Goal: Task Accomplishment & Management: Manage account settings

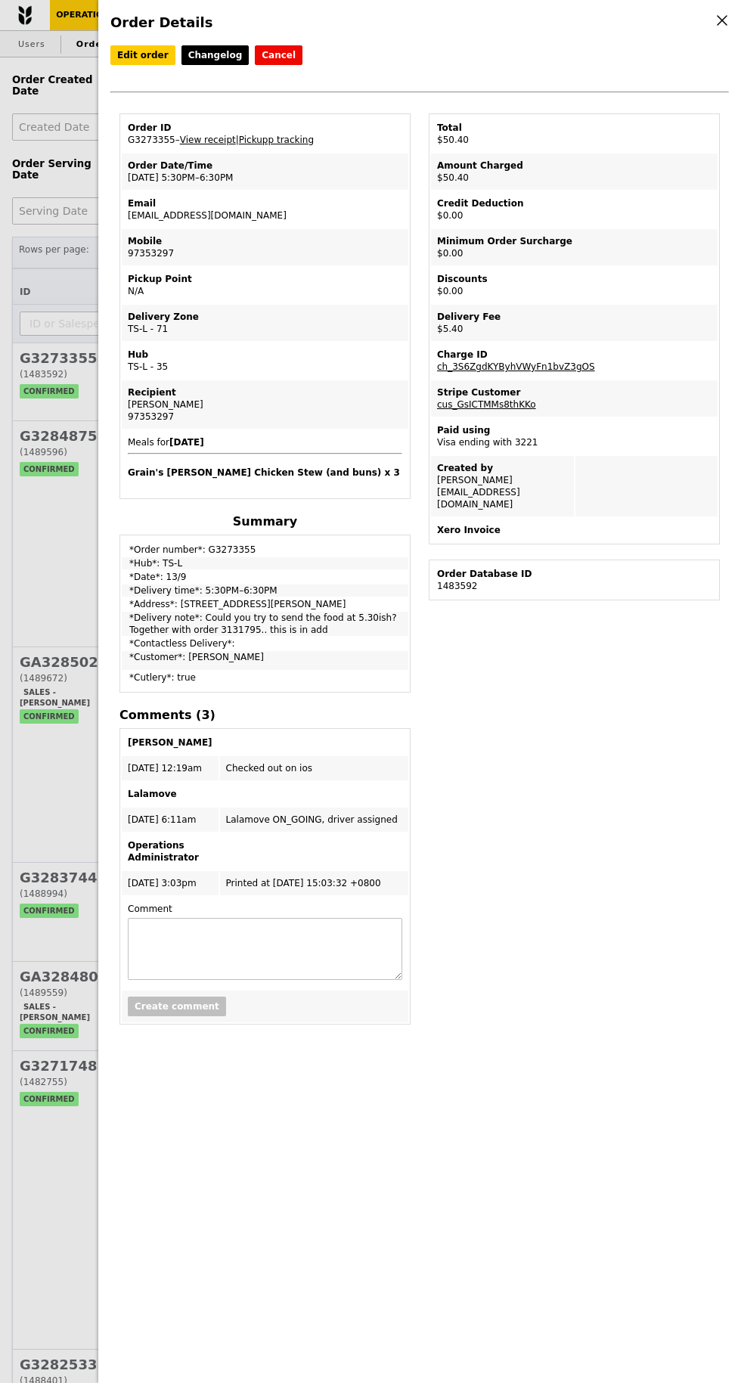
select select "100"
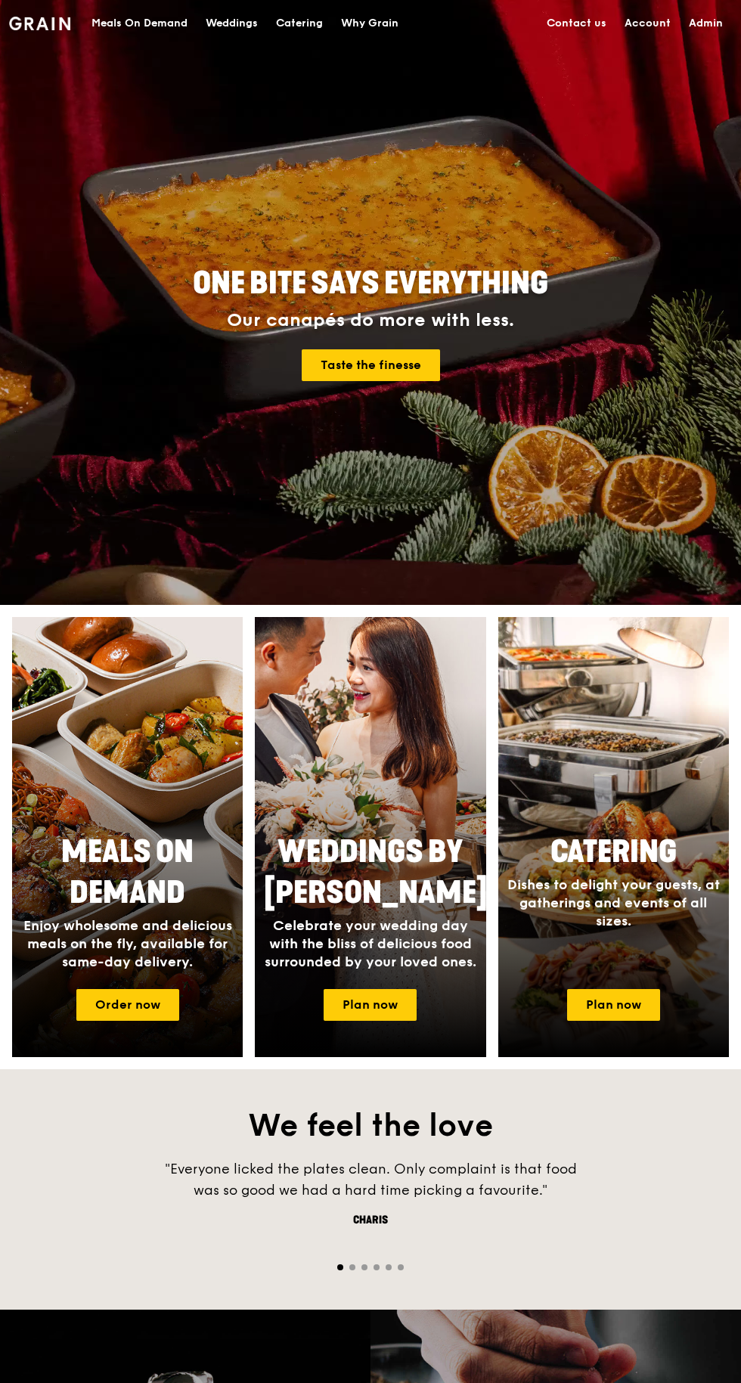
click at [699, 28] on link "Admin" at bounding box center [706, 23] width 52 height 45
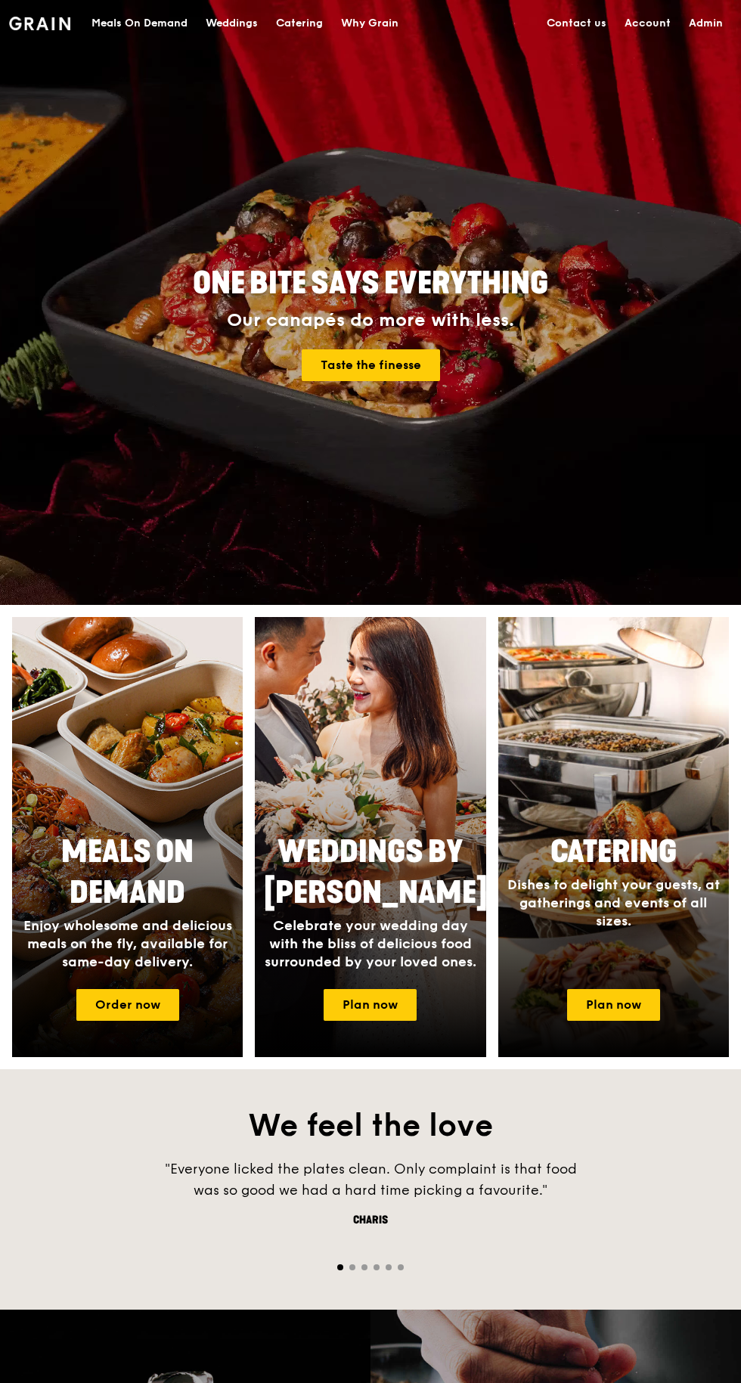
select select "100"
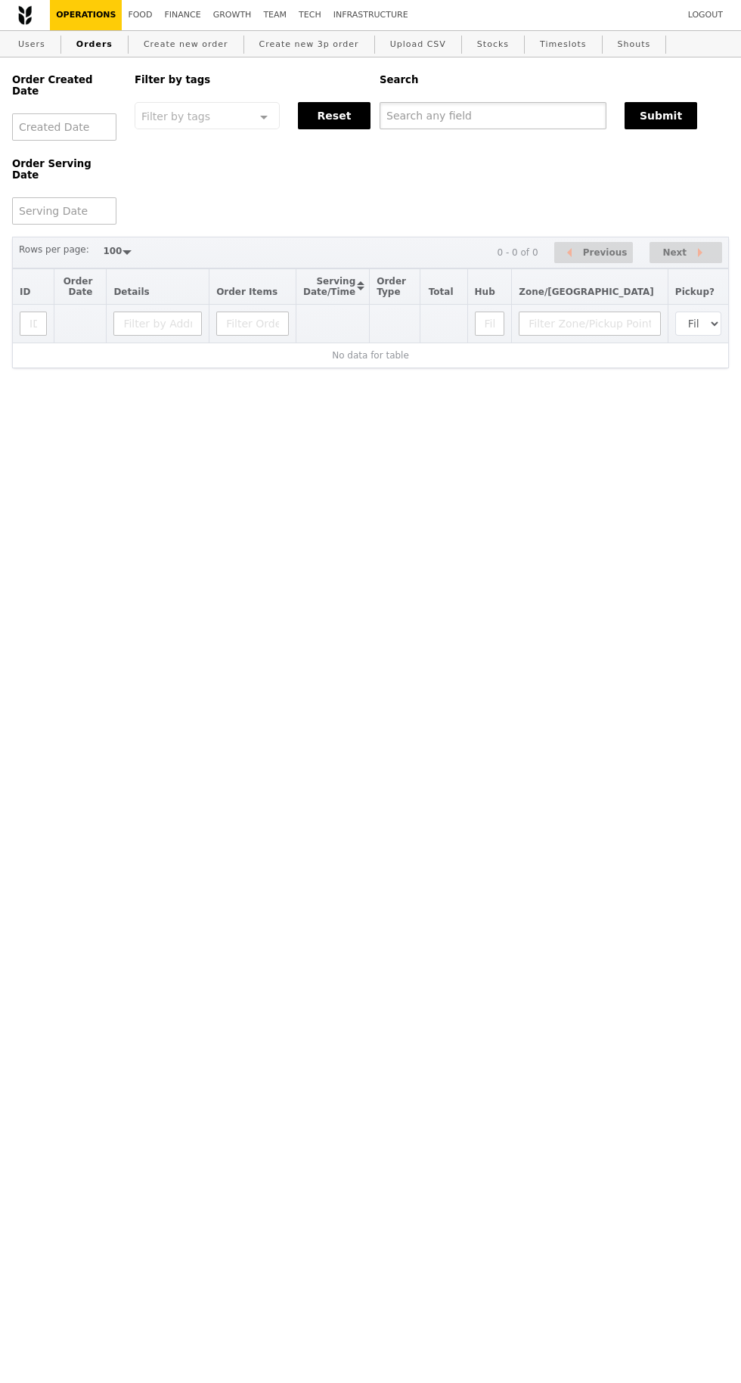
click at [436, 120] on input "text" at bounding box center [493, 115] width 227 height 27
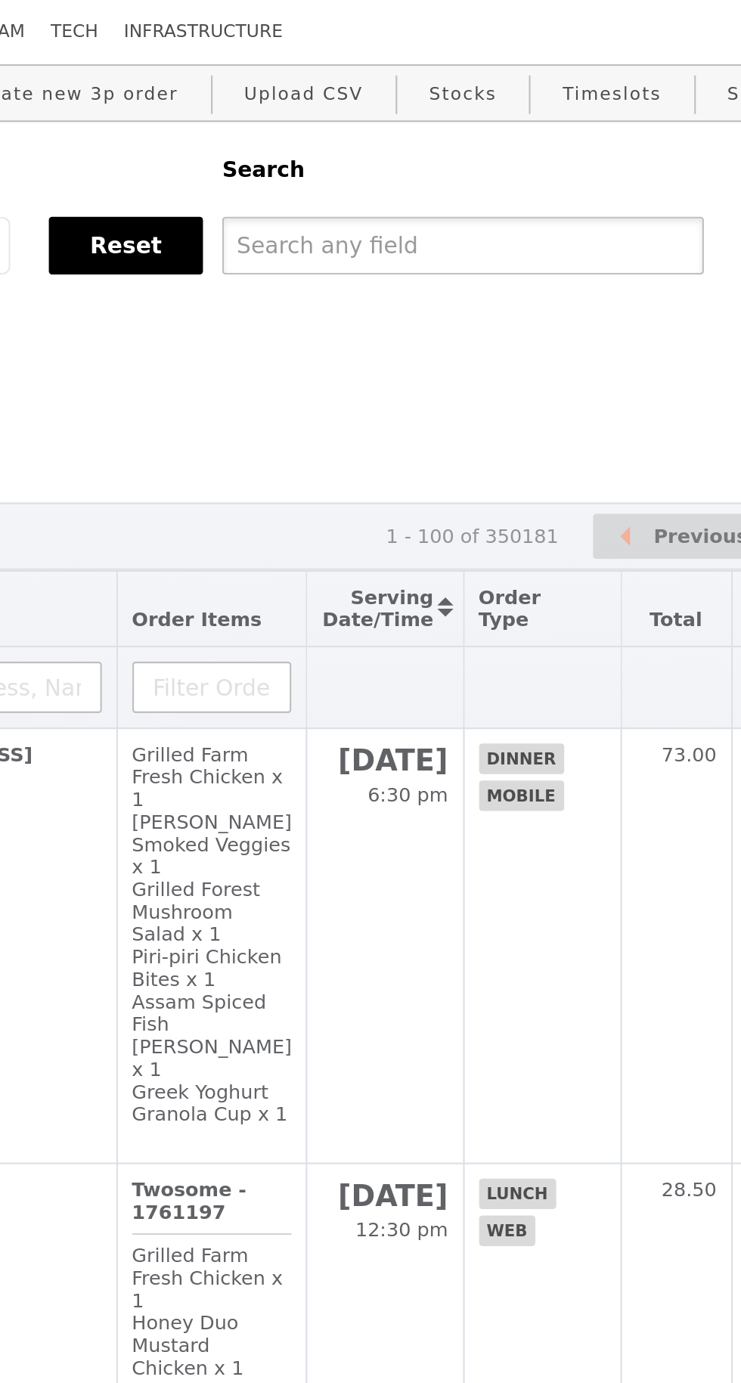
paste input "G3285704"
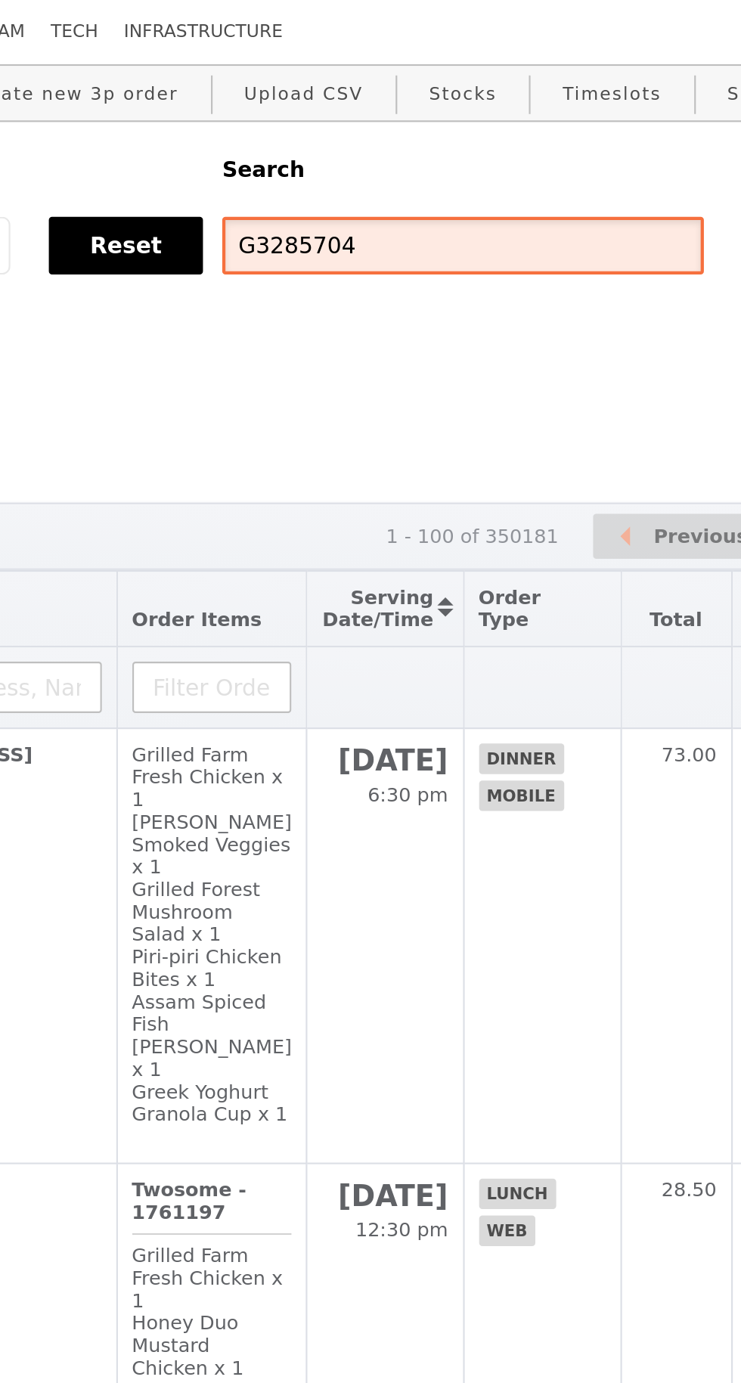
type input "G3285704"
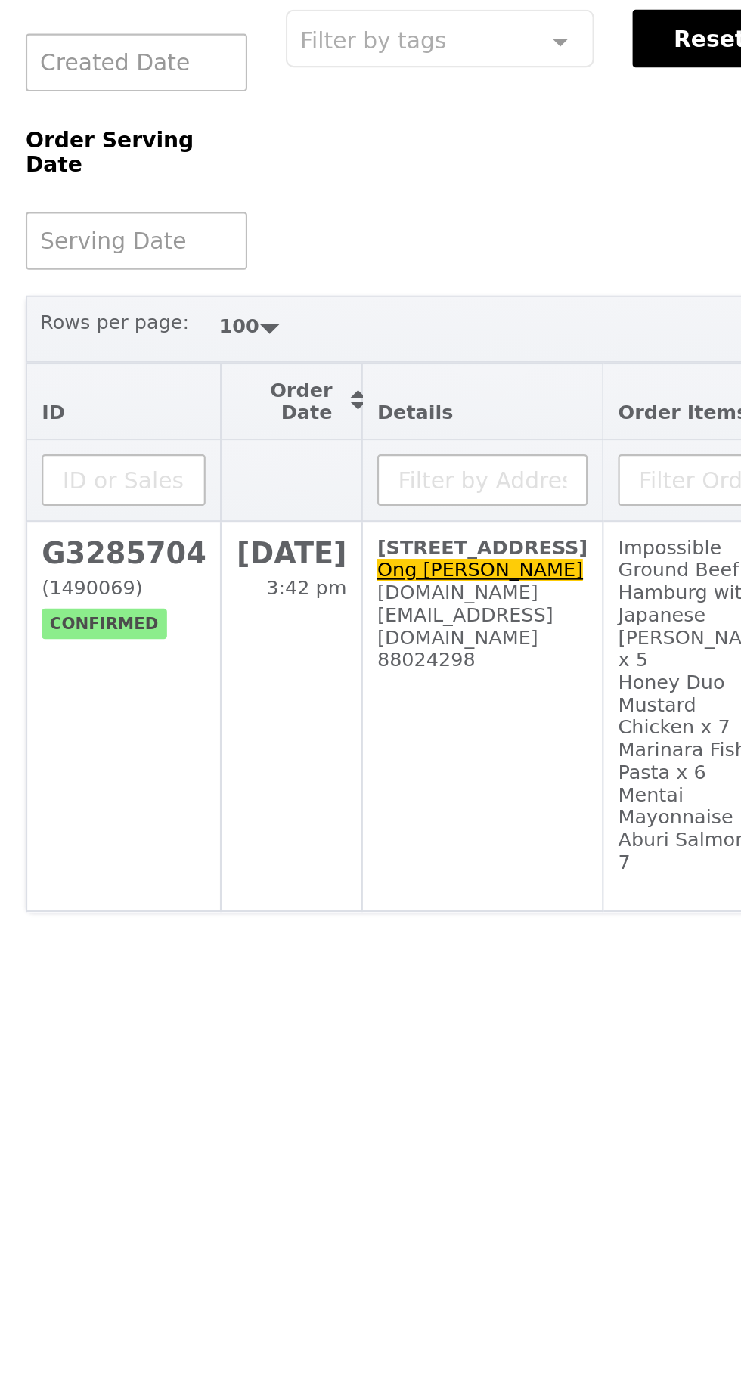
click at [44, 350] on h2 "G3285704" at bounding box center [58, 358] width 77 height 16
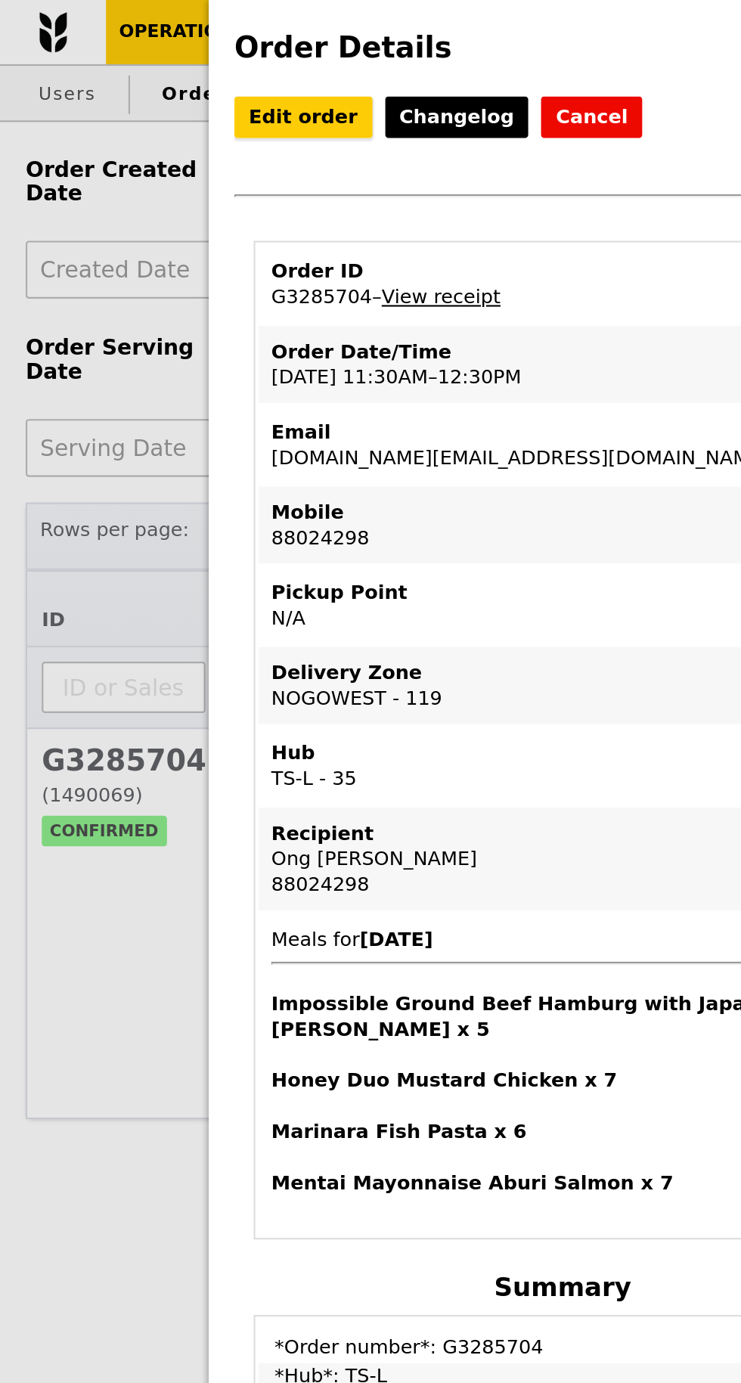
click at [133, 52] on link "Edit order" at bounding box center [142, 55] width 65 height 20
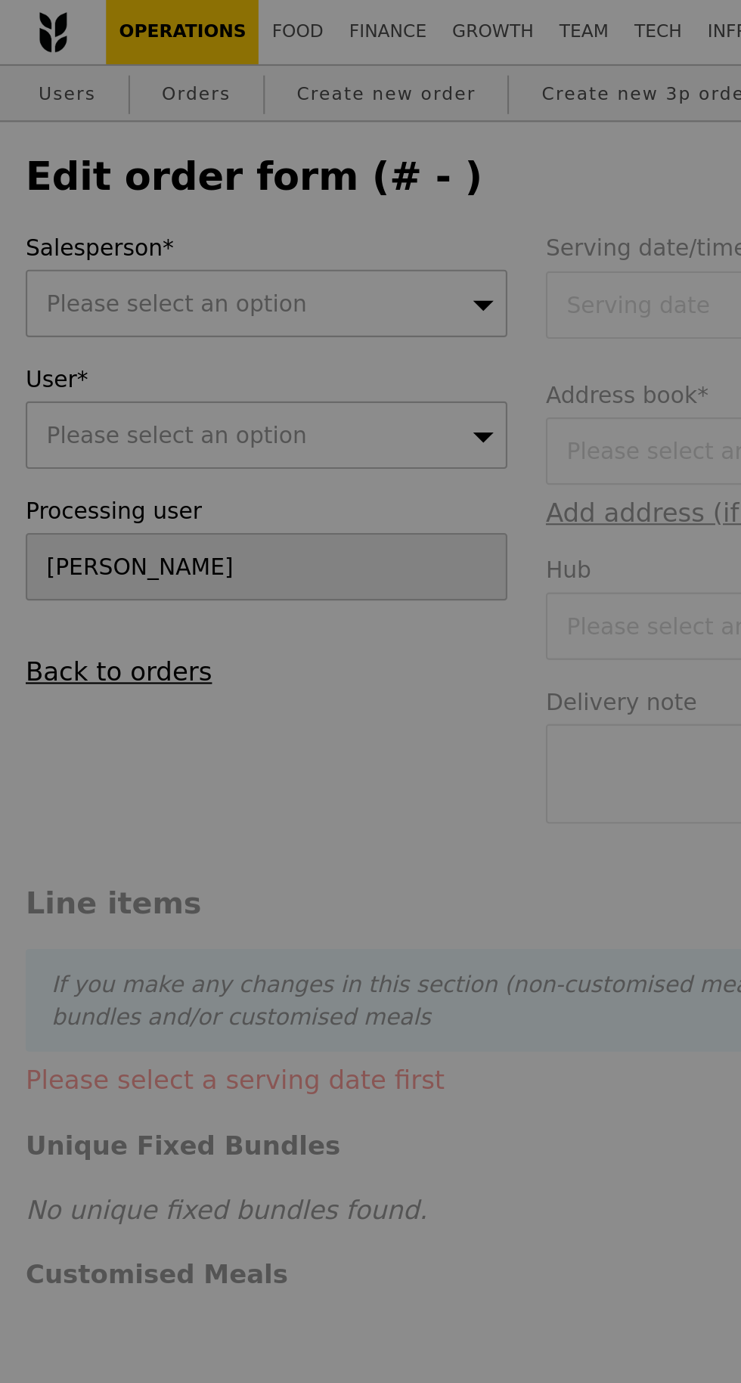
type input "[DATE]"
type textarea "Please call upon arrival, Thanks! At level 2"
type input "Loading..."
type input "452.00"
type input "2.71"
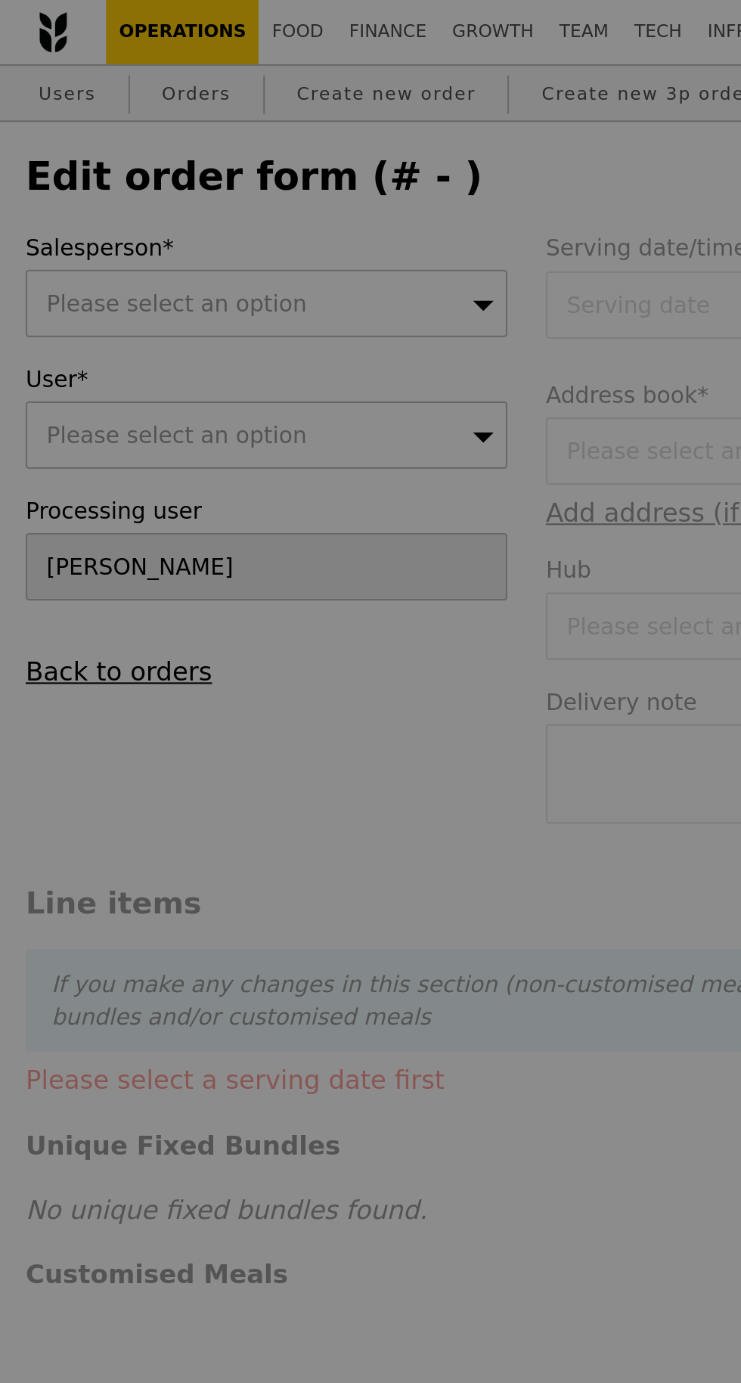
type input "2.95"
type input "454.95"
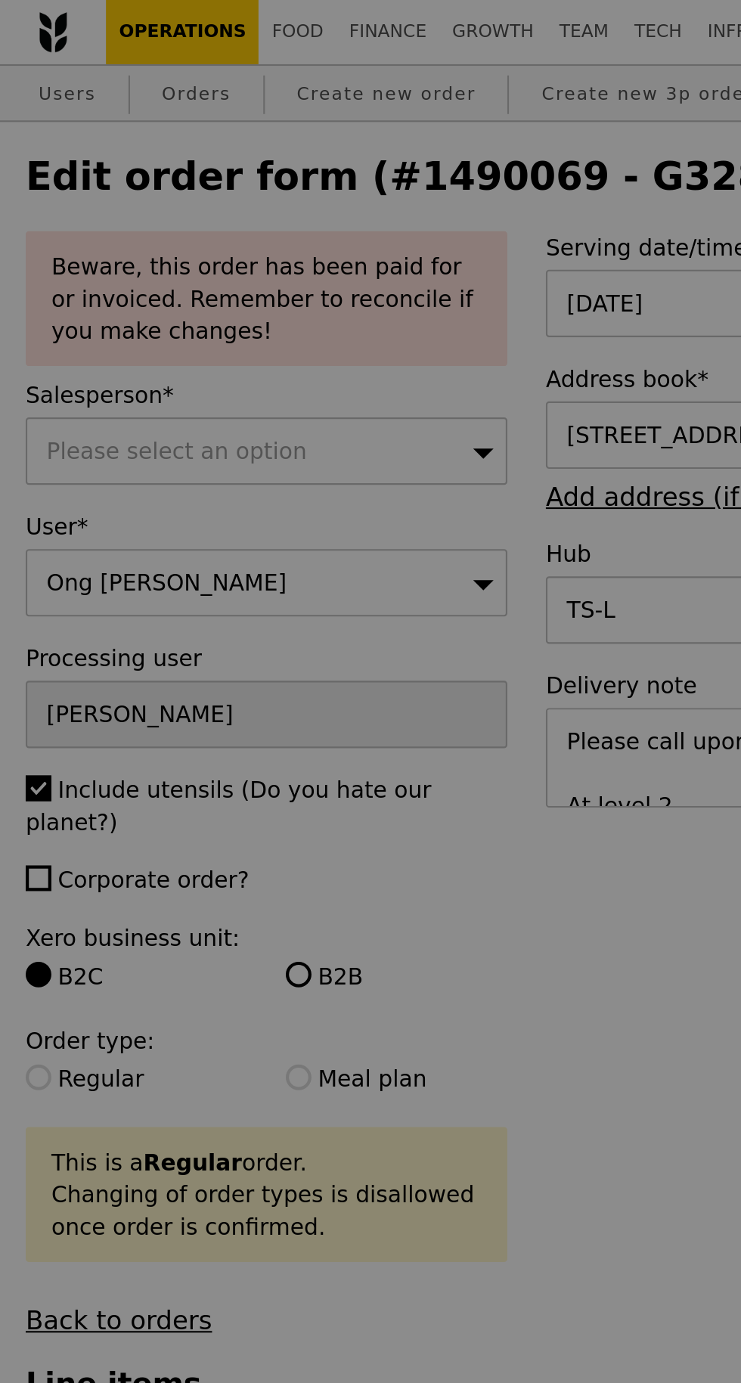
type input "81"
type input "0"
type input "39"
type input "62"
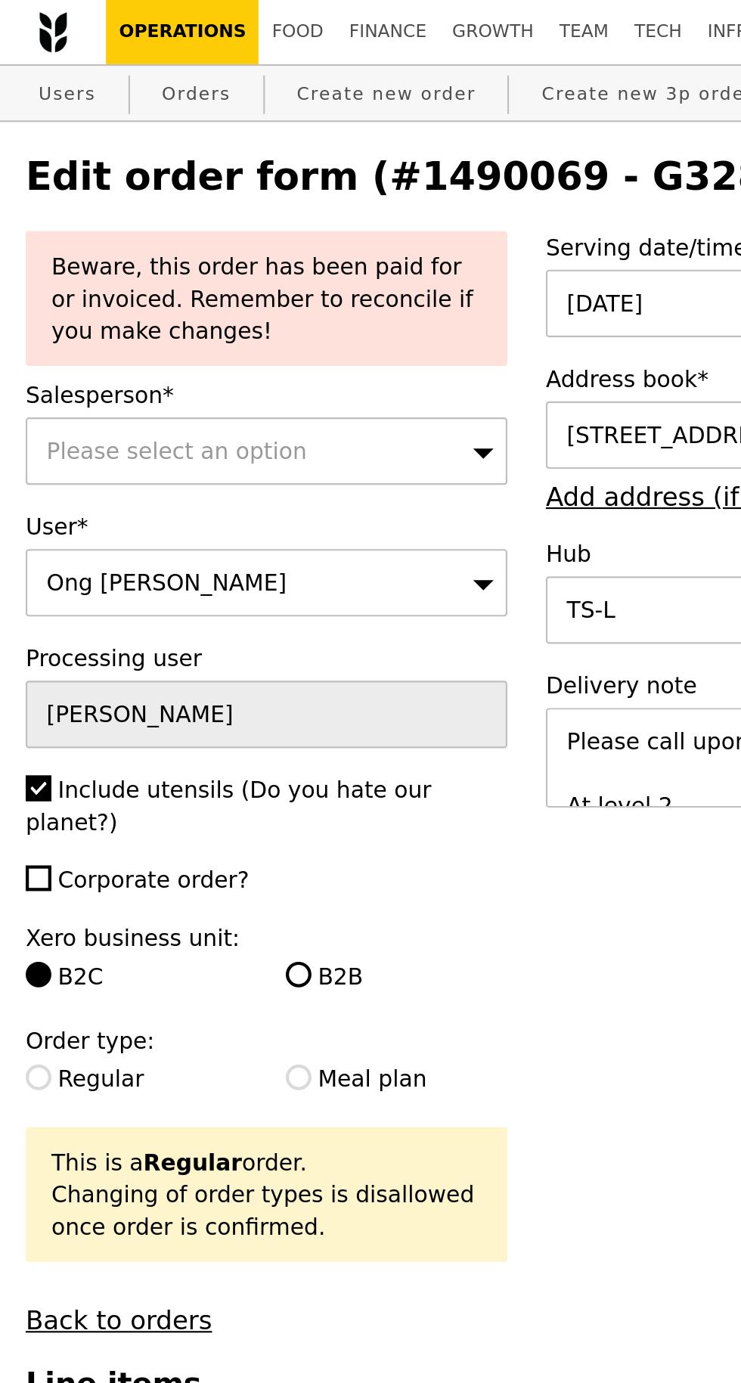
type input "Update"
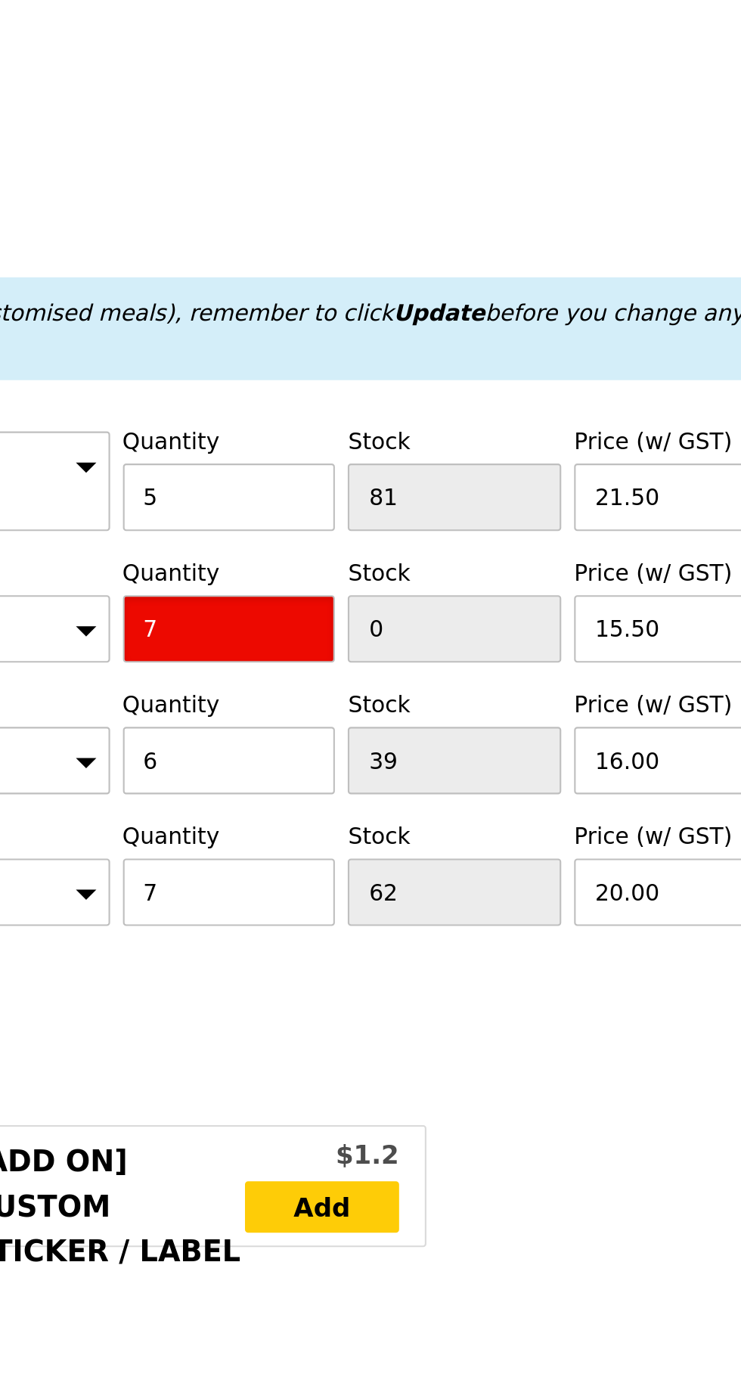
click at [372, 823] on input "7" at bounding box center [391, 839] width 101 height 32
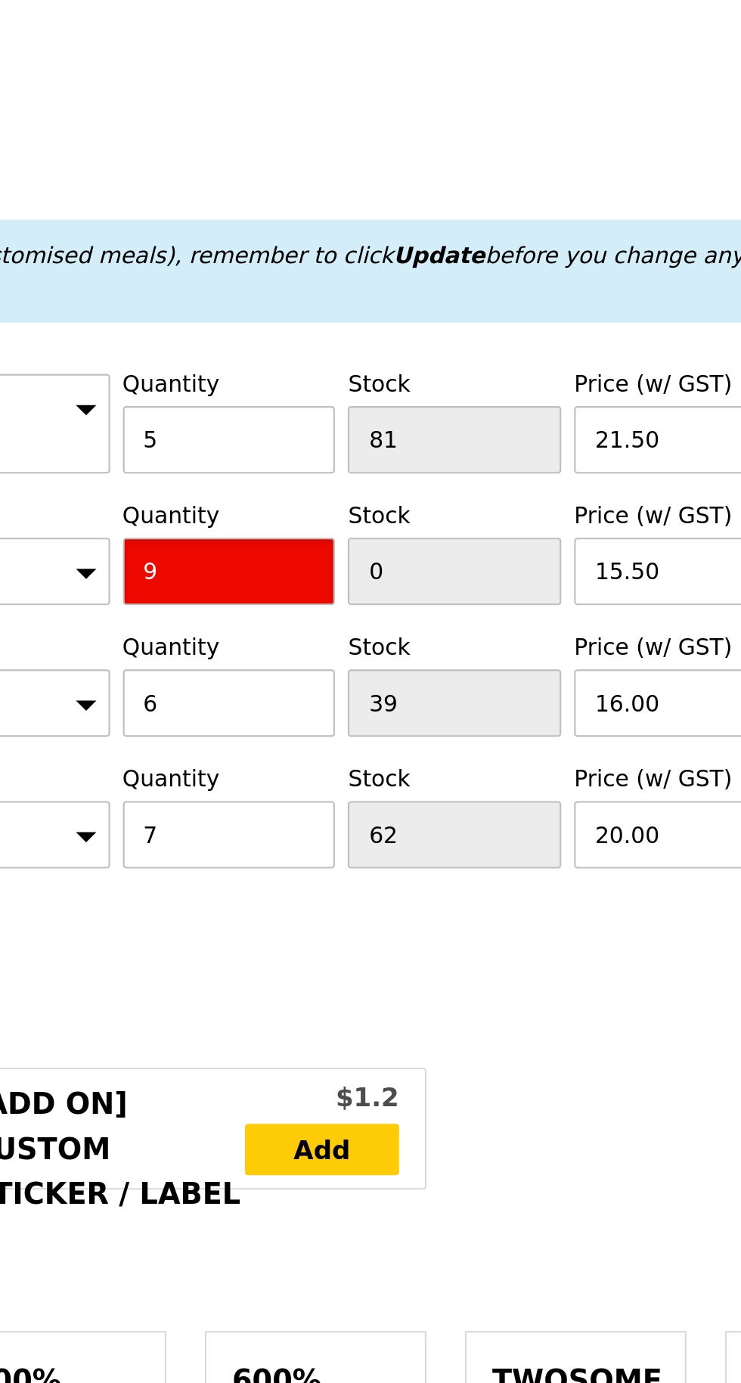
type input "9"
click at [343, 644] on h3 "Line items" at bounding box center [370, 652] width 717 height 16
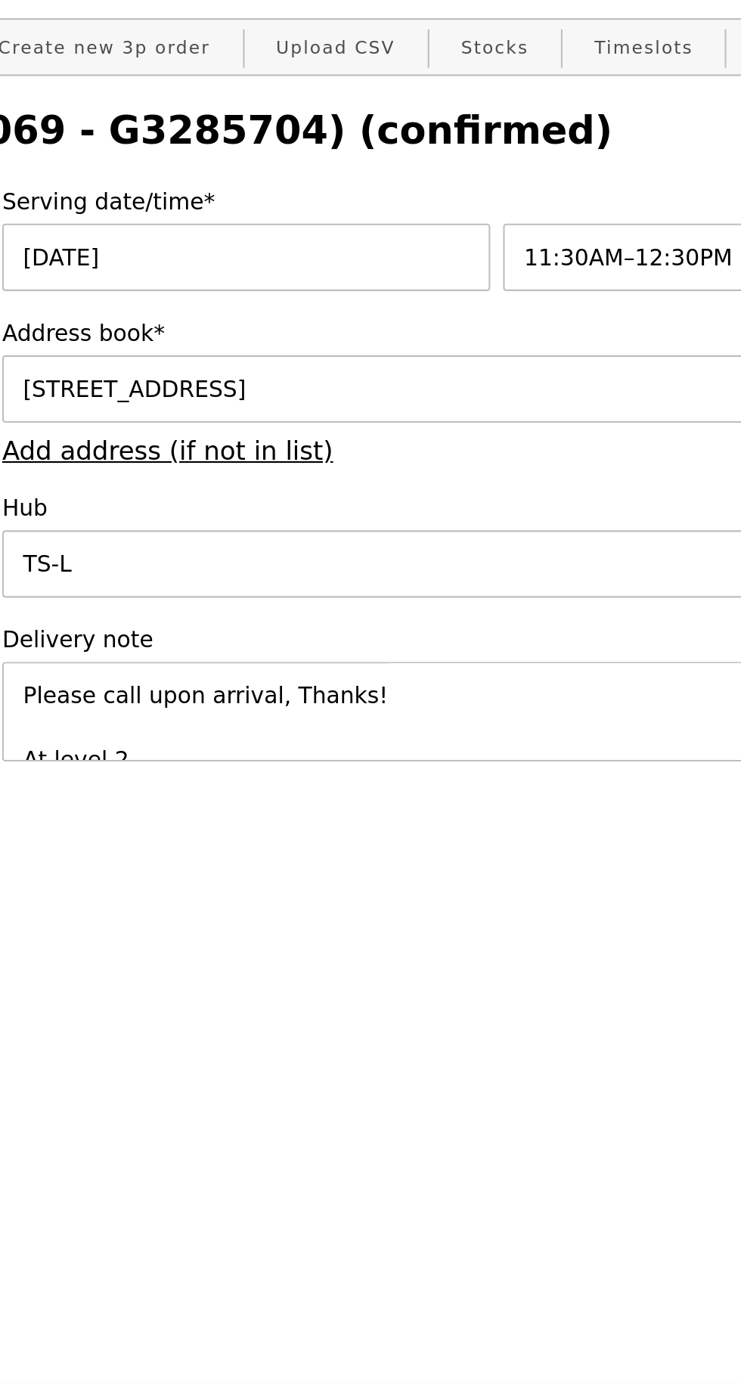
type input "Loading..."
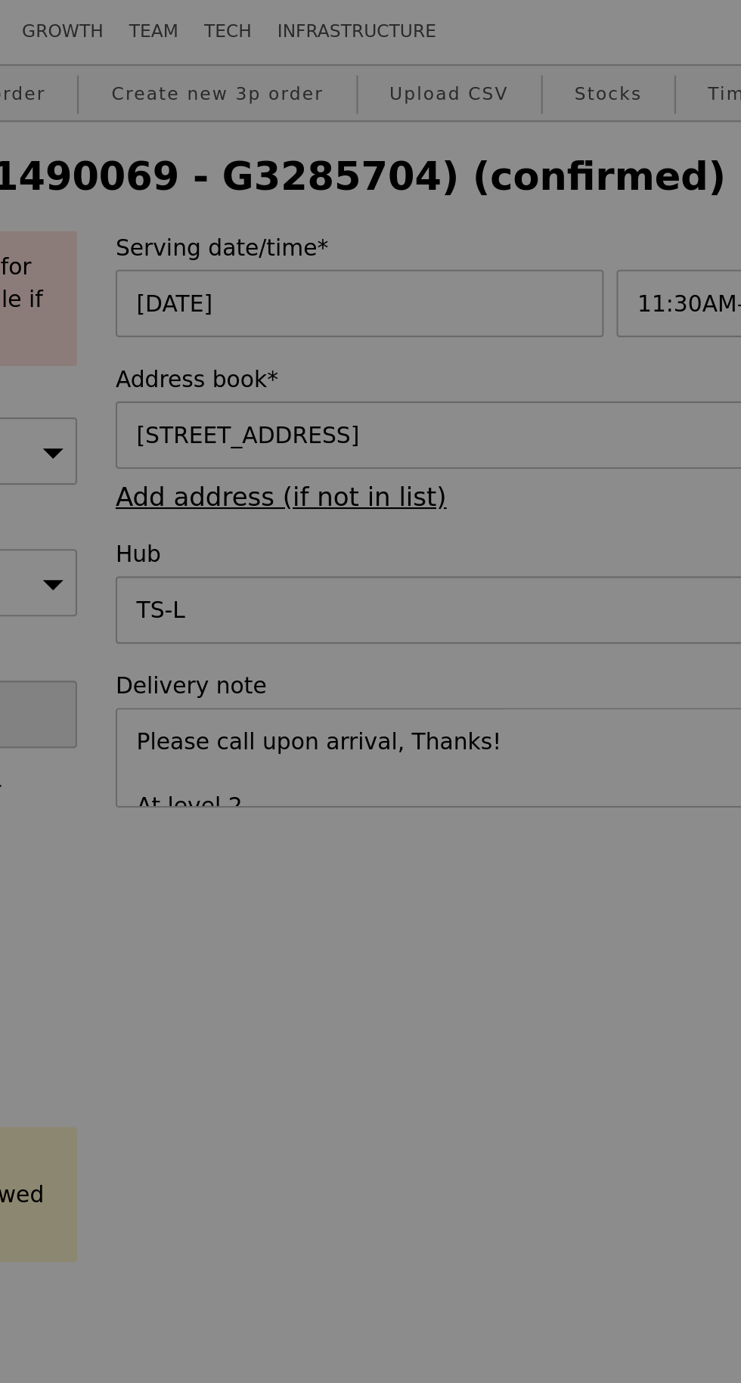
type input "0.00"
type input "2.95"
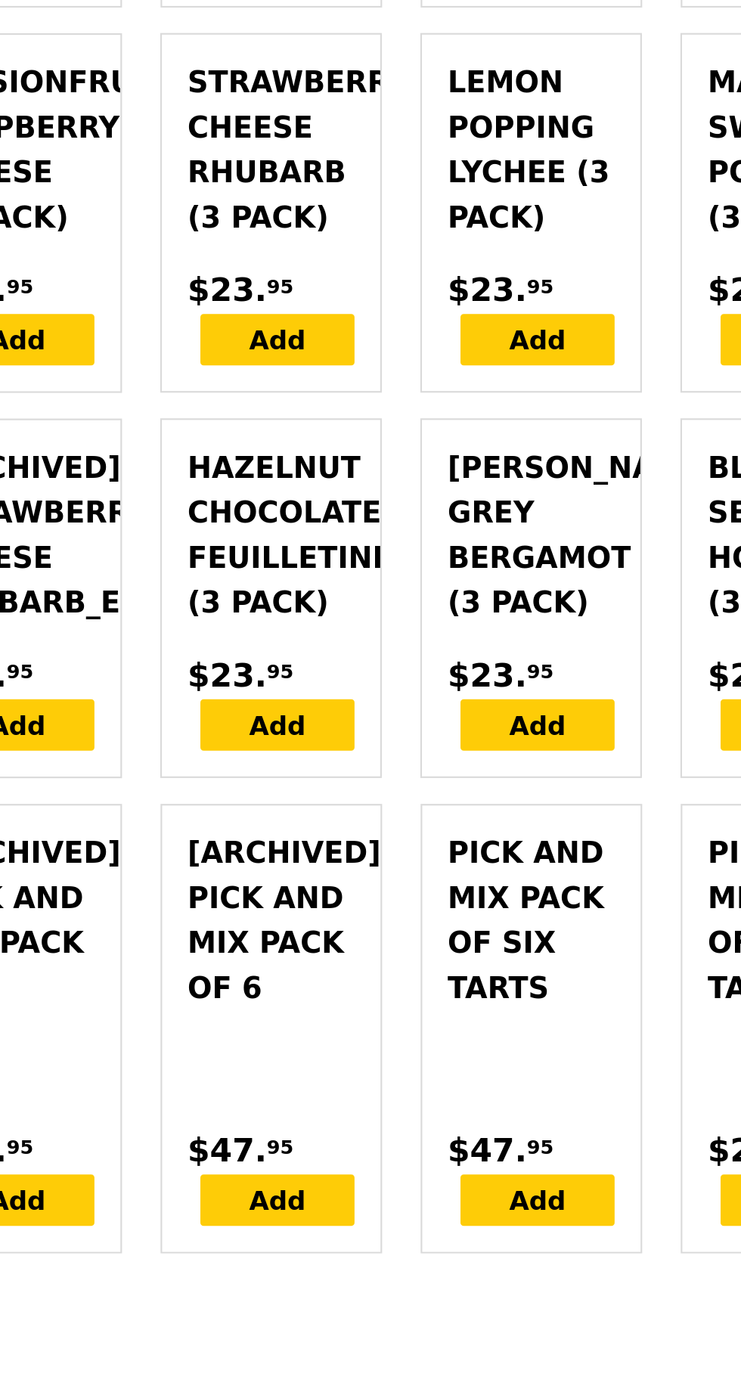
scroll to position [4344, 0]
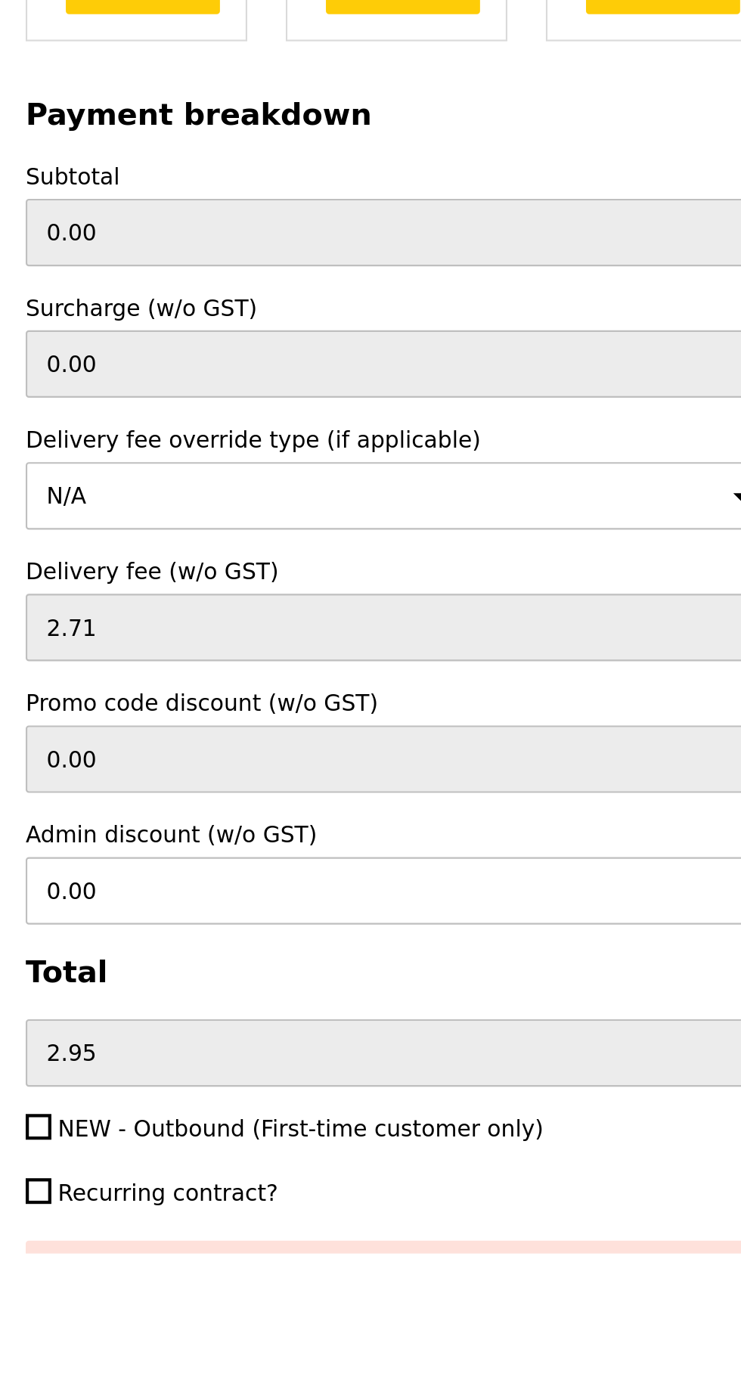
type input "Loading..."
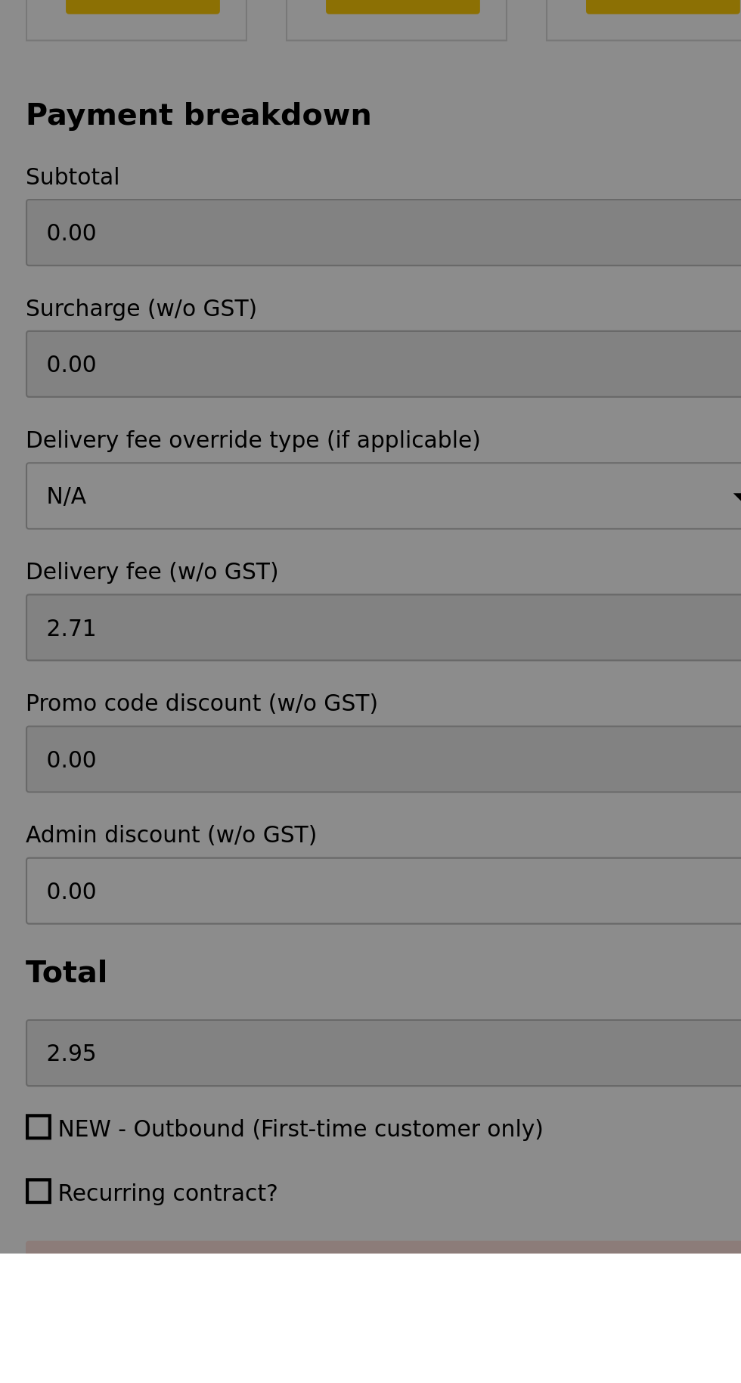
scroll to position [4405, 0]
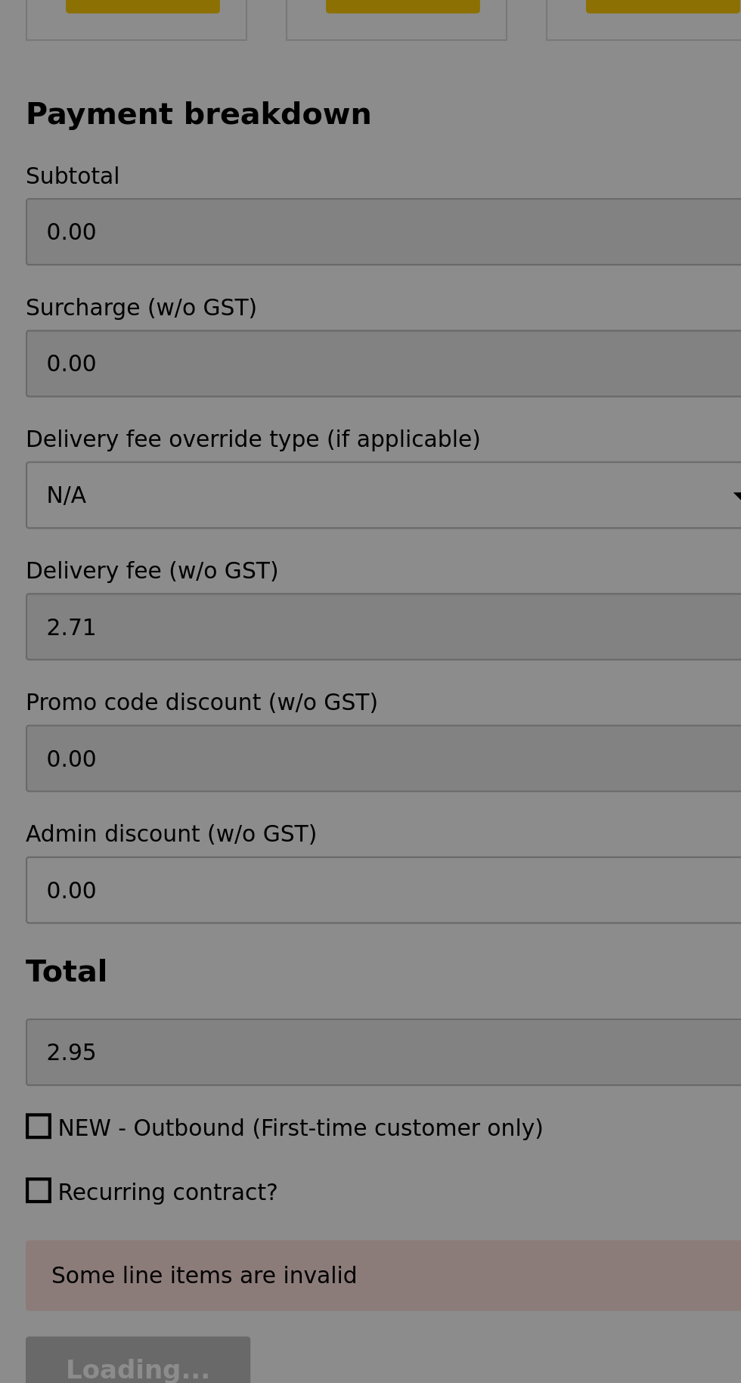
type input "483.00"
type input "485.95"
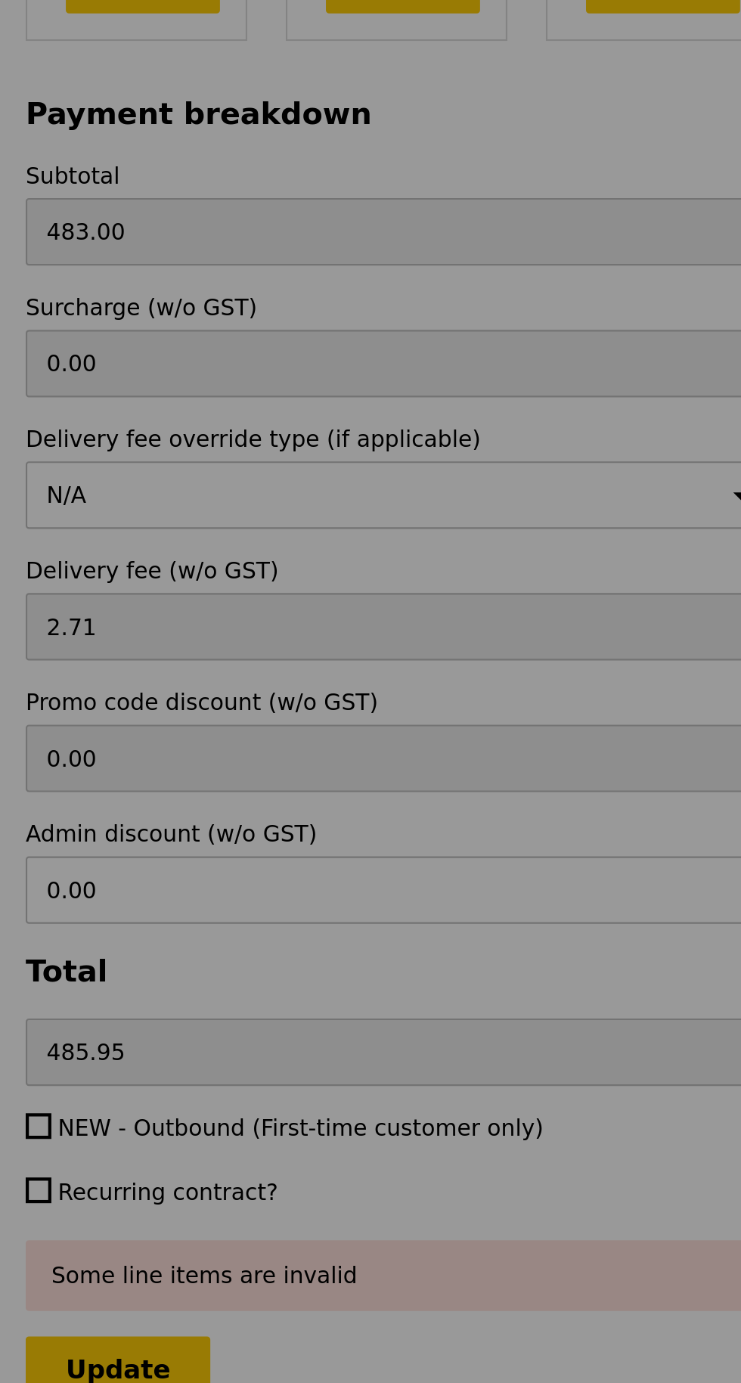
scroll to position [0, 0]
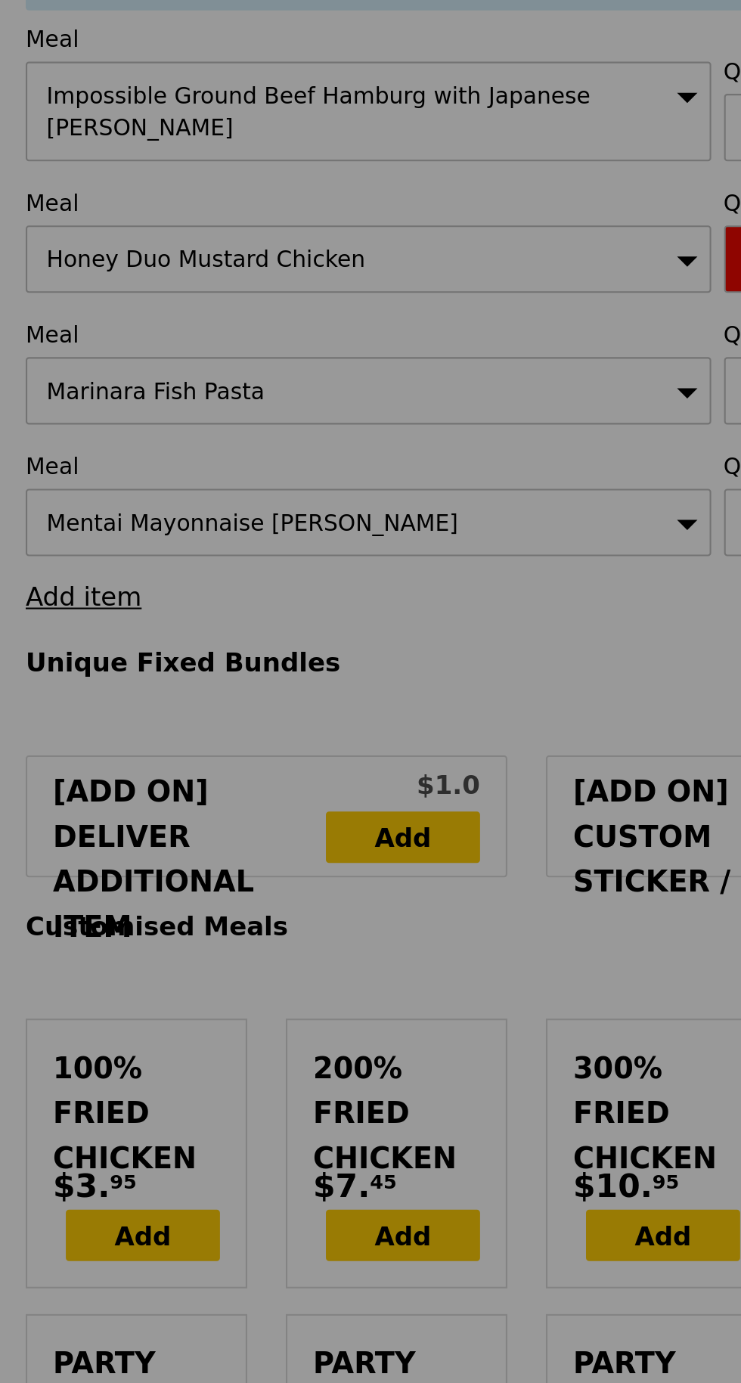
type input "Update"
type input "-2"
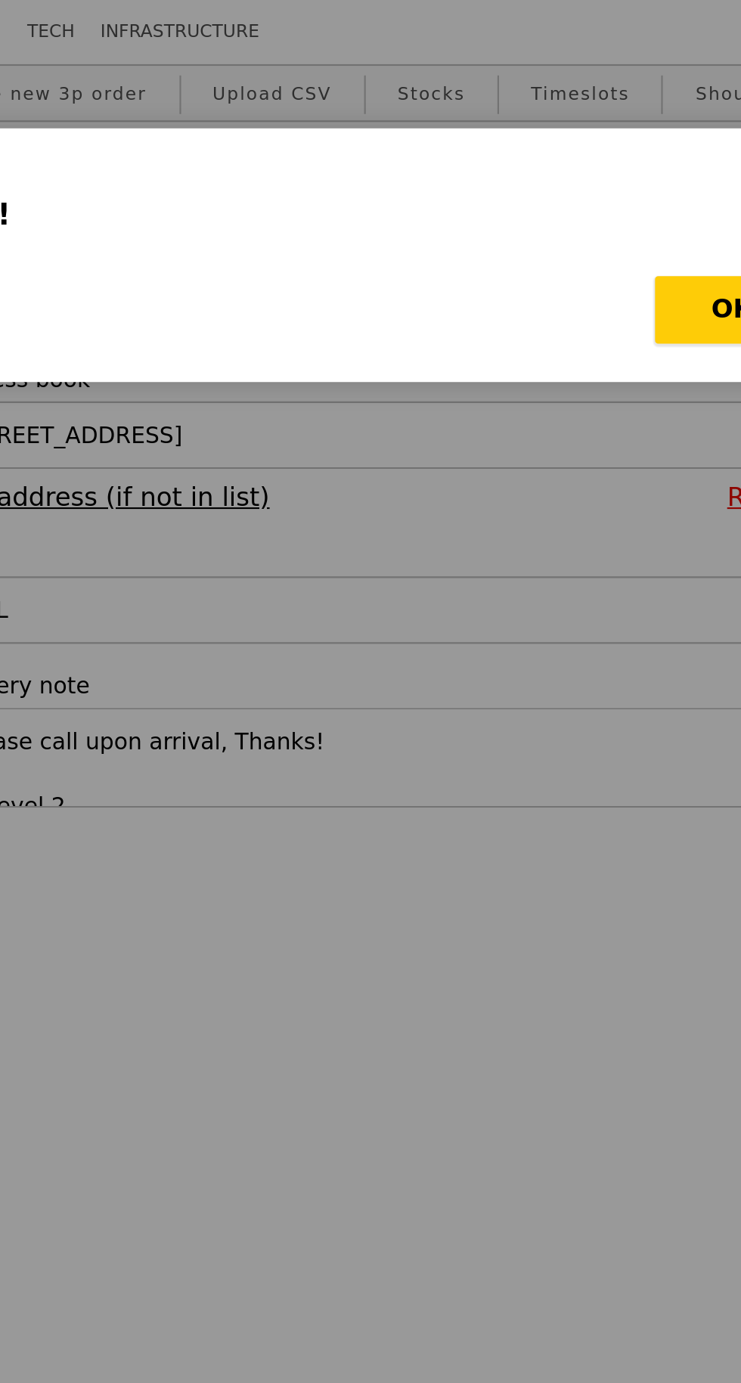
click at [609, 146] on button "OK" at bounding box center [630, 146] width 73 height 32
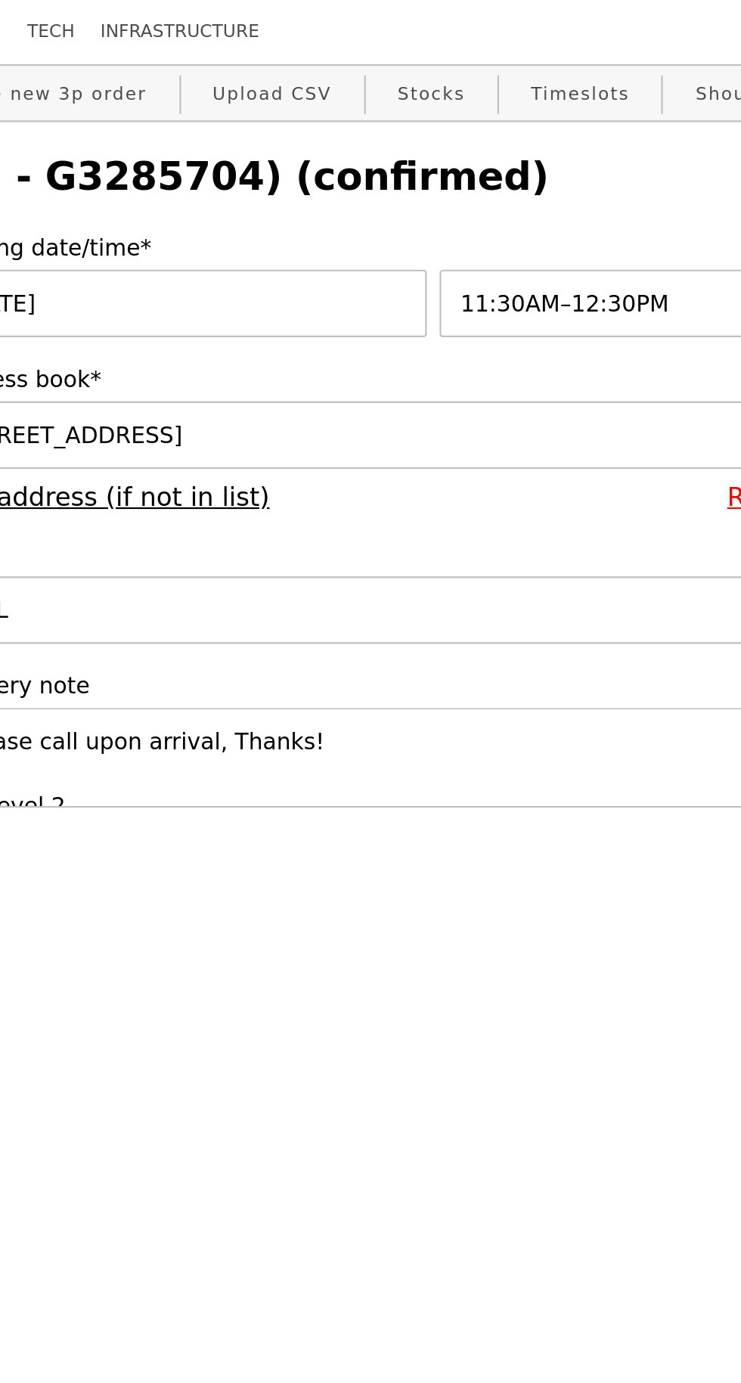
select select "100"
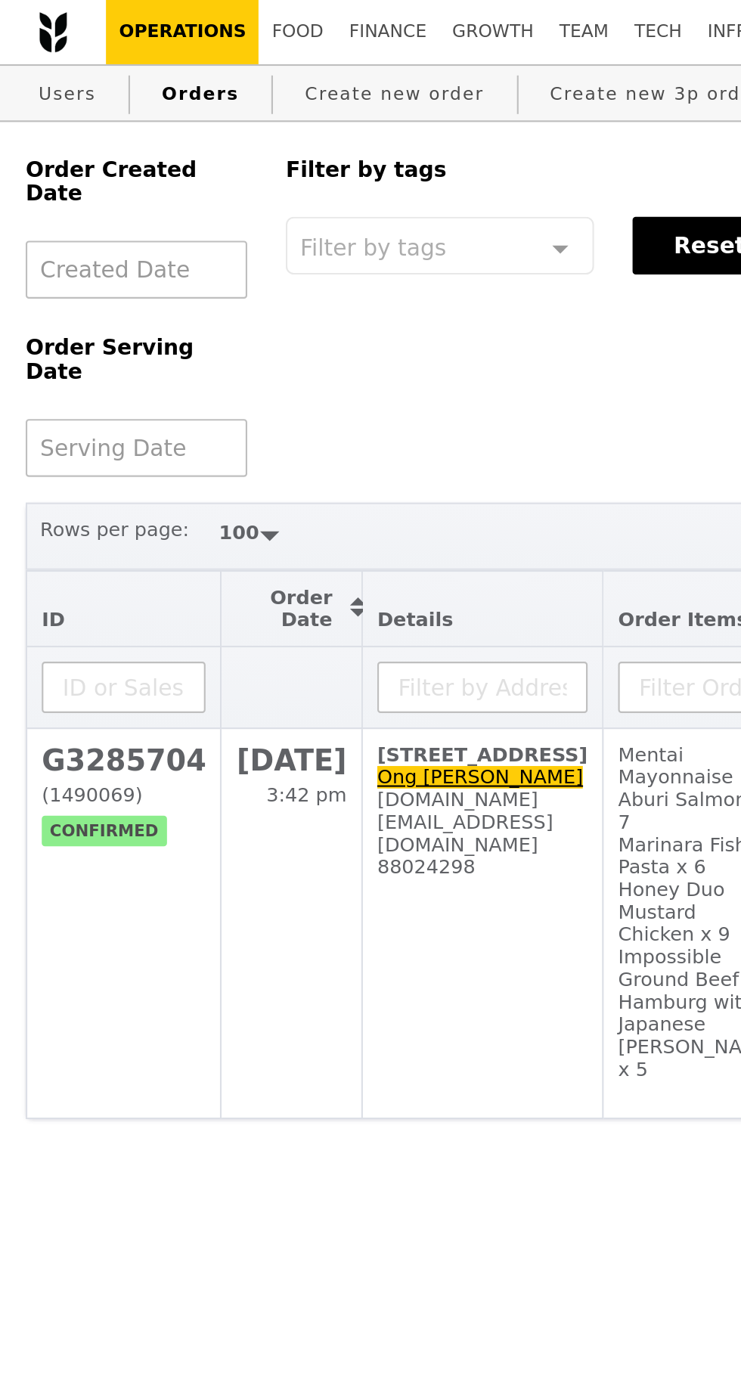
click at [126, 369] on span "3:42 pm" at bounding box center [145, 374] width 38 height 11
